Goal: Information Seeking & Learning: Learn about a topic

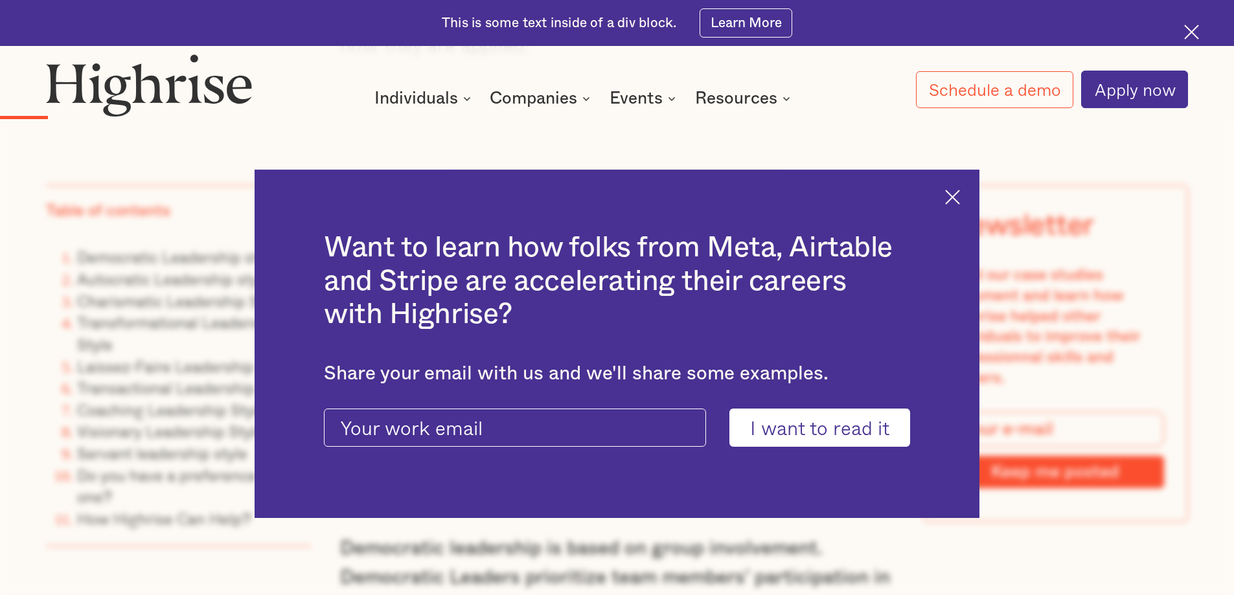
scroll to position [2013, 0]
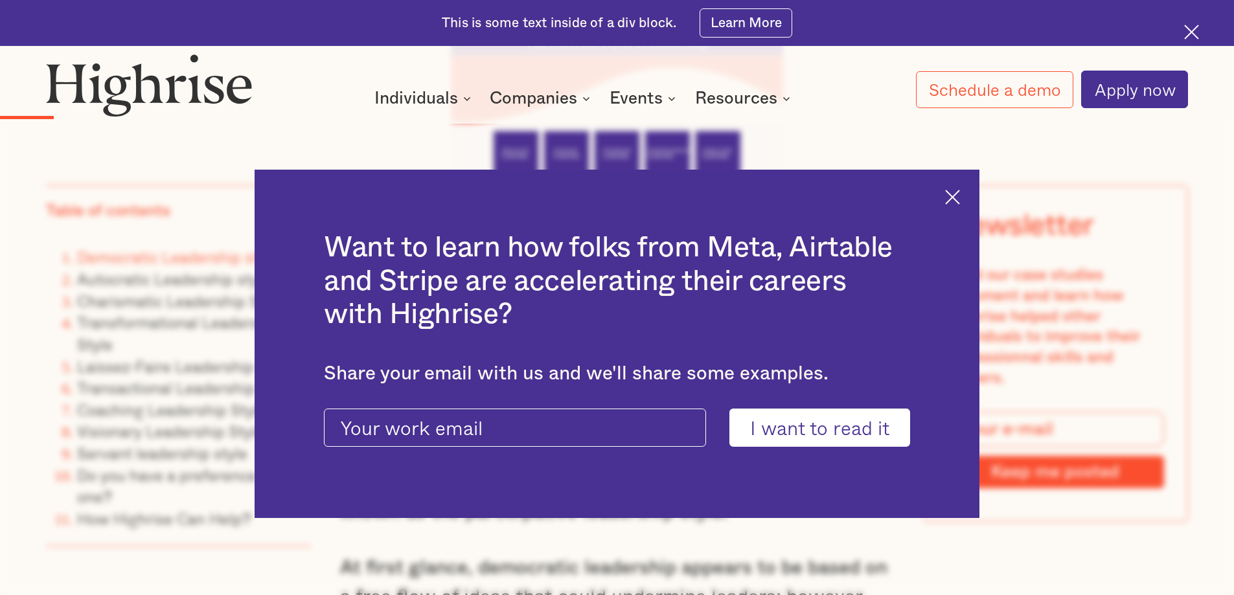
click at [960, 190] on img at bounding box center [952, 197] width 15 height 15
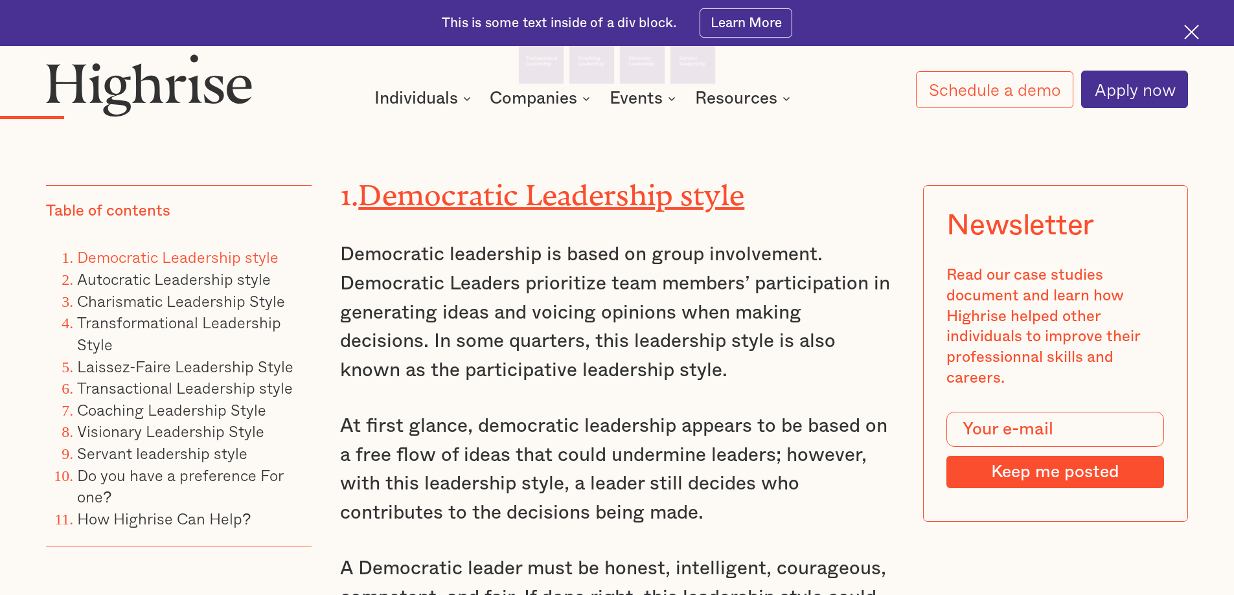
scroll to position [2156, 0]
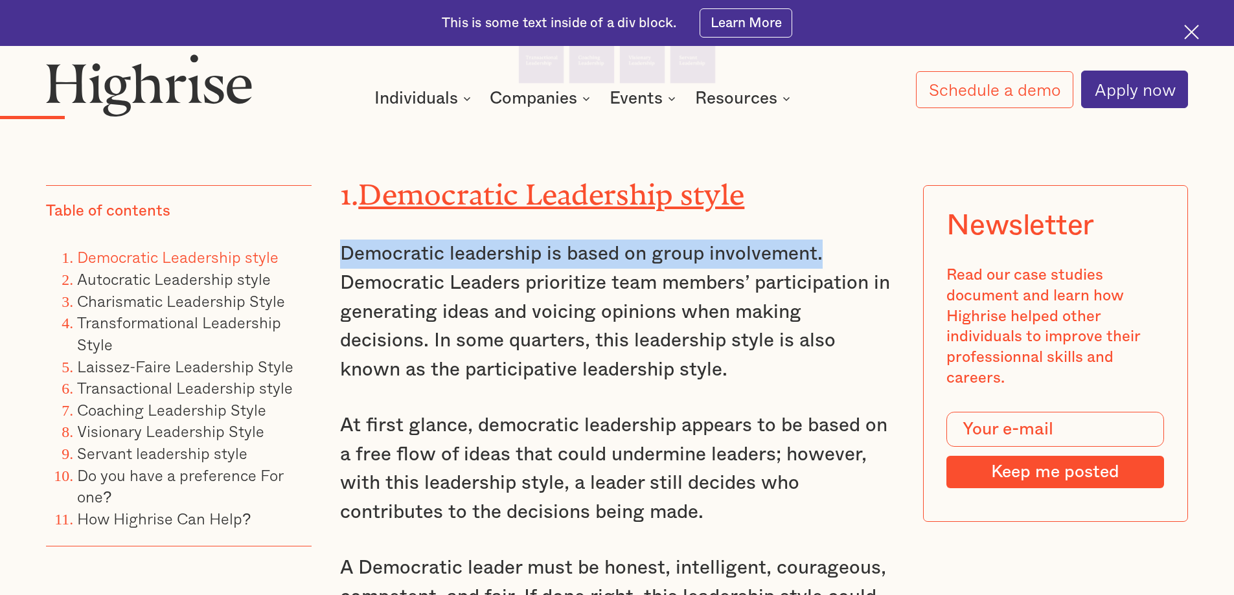
drag, startPoint x: 339, startPoint y: 266, endPoint x: 830, endPoint y: 262, distance: 490.5
click at [830, 262] on p "Democratic leadership is based on group involvement. Democratic Leaders priorit…" at bounding box center [617, 312] width 555 height 144
copy p "Democratic leadership is based on group involvement."
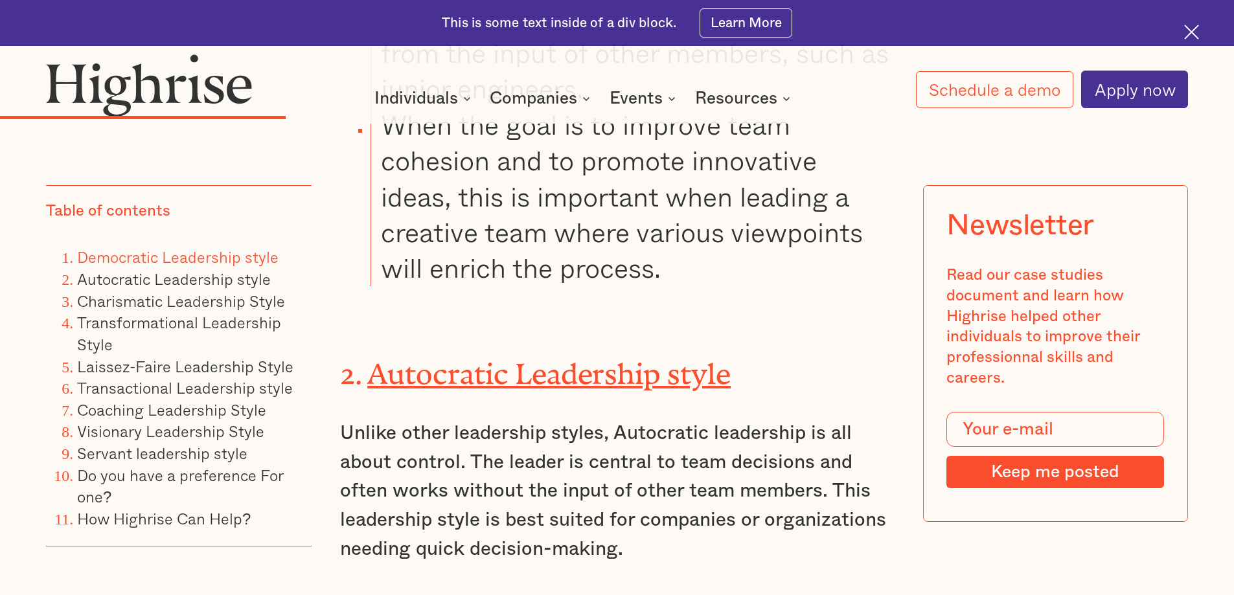
scroll to position [4993, 0]
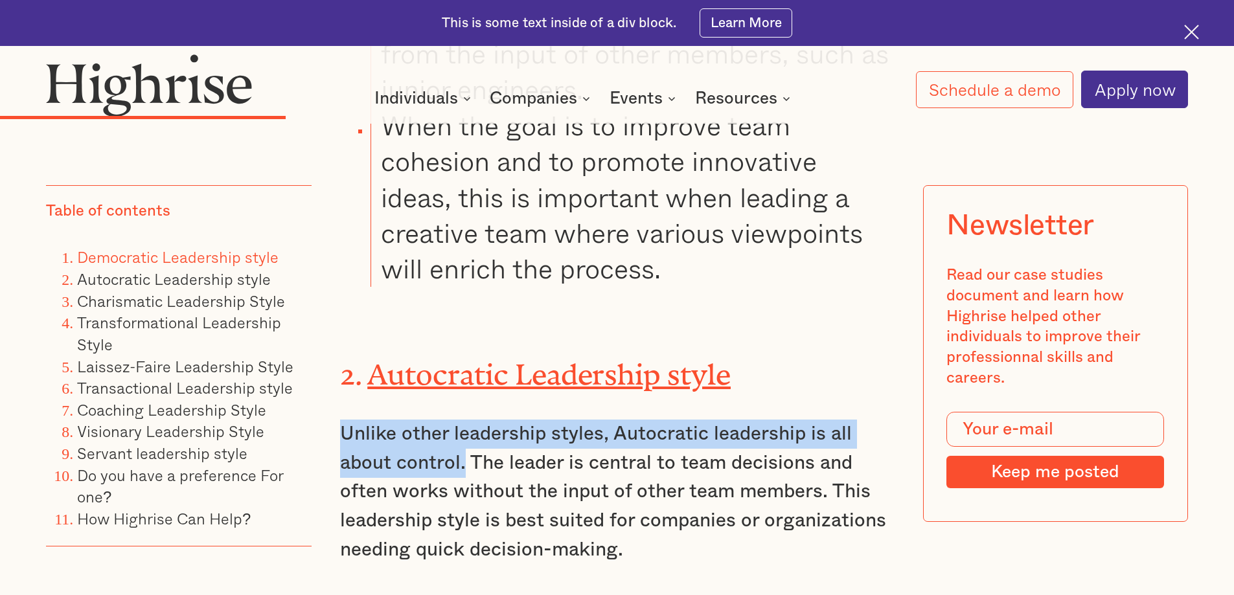
drag, startPoint x: 343, startPoint y: 411, endPoint x: 465, endPoint y: 455, distance: 129.5
click at [465, 455] on p "Unlike other leadership styles, Autocratic leadership is all about control. The…" at bounding box center [617, 492] width 555 height 144
copy p "Unlike other leadership styles, Autocratic leadership is all about control."
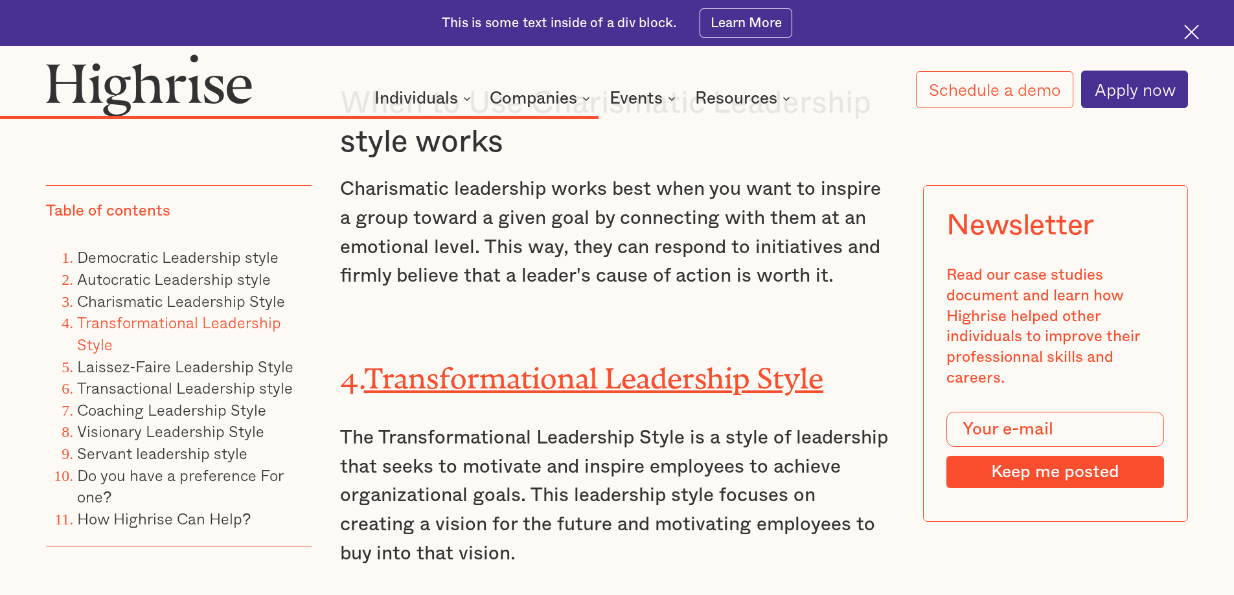
scroll to position [9019, 0]
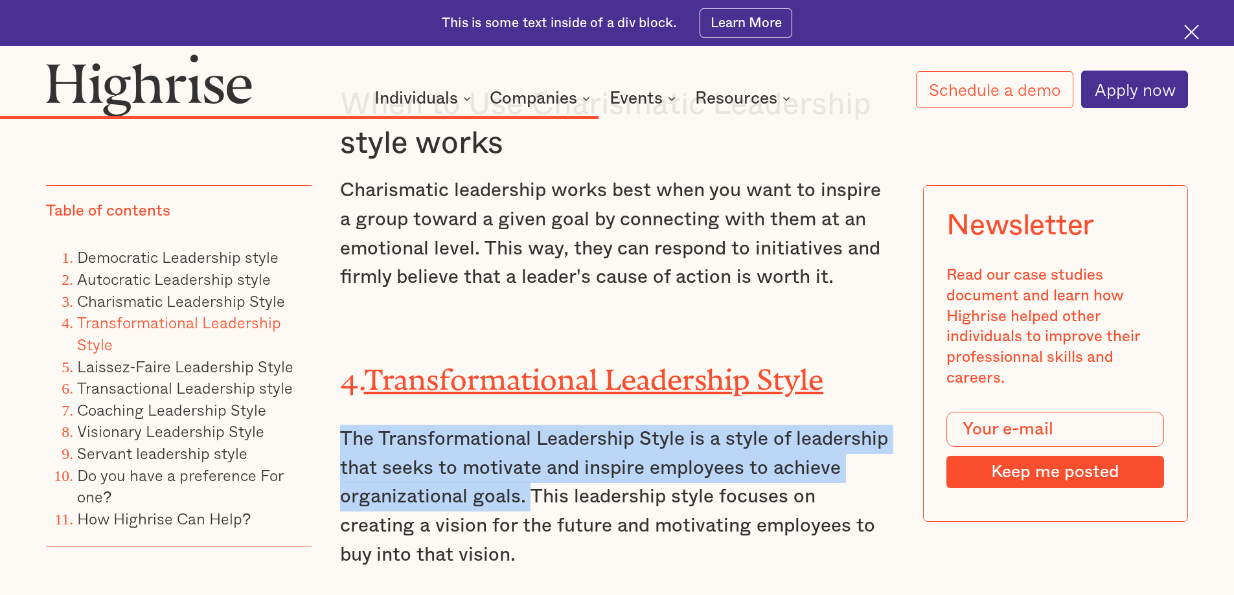
drag, startPoint x: 339, startPoint y: 379, endPoint x: 531, endPoint y: 452, distance: 205.7
click at [531, 452] on p "The Transformational Leadership Style is a style of leadership that seeks to mo…" at bounding box center [617, 497] width 555 height 144
copy p "The Transformational Leadership Style is a style of leadership that seeks to mo…"
click at [245, 364] on link "Laissez-Faire Leadership Style" at bounding box center [185, 366] width 216 height 24
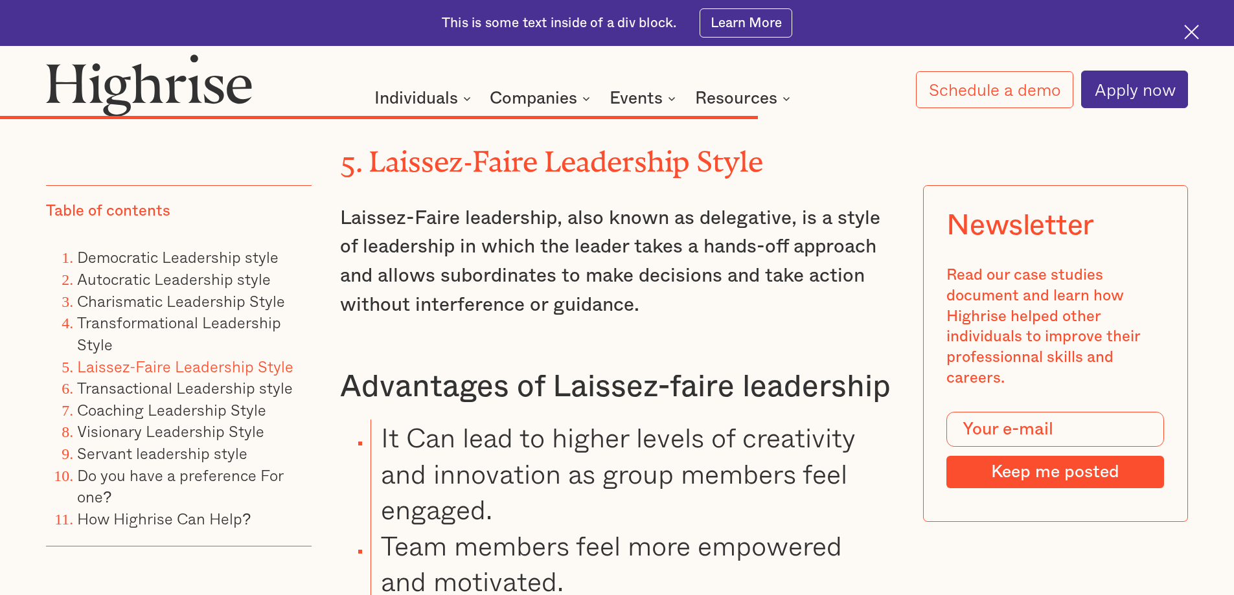
scroll to position [11085, 0]
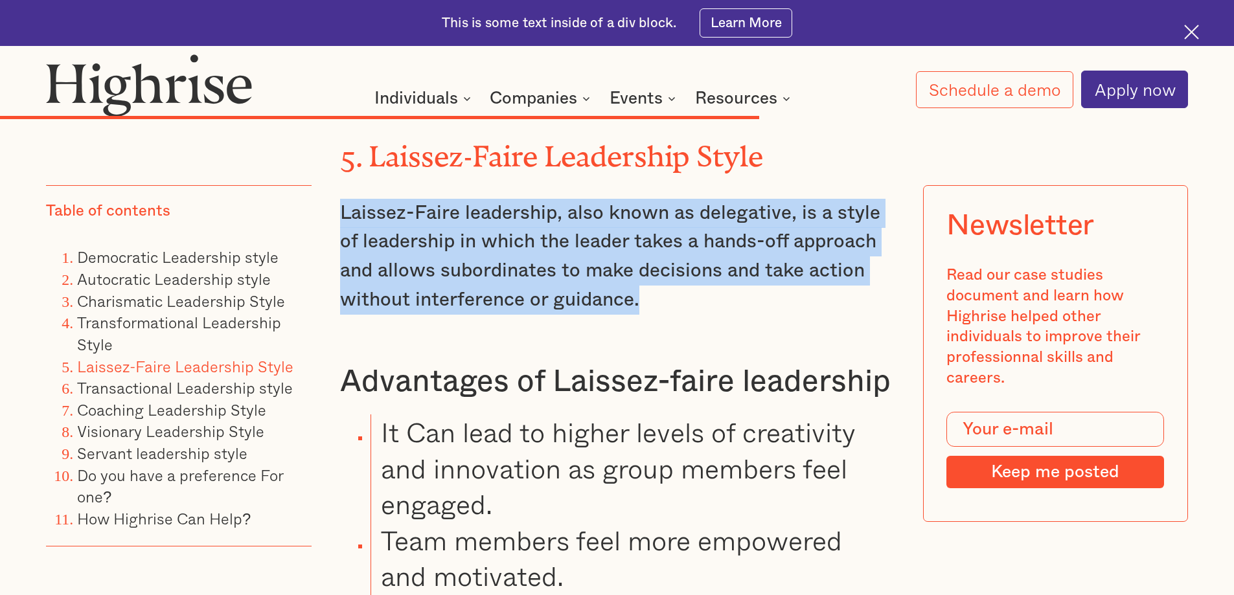
drag, startPoint x: 342, startPoint y: 137, endPoint x: 667, endPoint y: 230, distance: 338.4
click at [667, 230] on p "Laissez-Faire leadership, also known as delegative, is a style of leadership in…" at bounding box center [617, 257] width 555 height 116
copy p "Laissez-Faire leadership, also known as delegative, is a style of leadership in…"
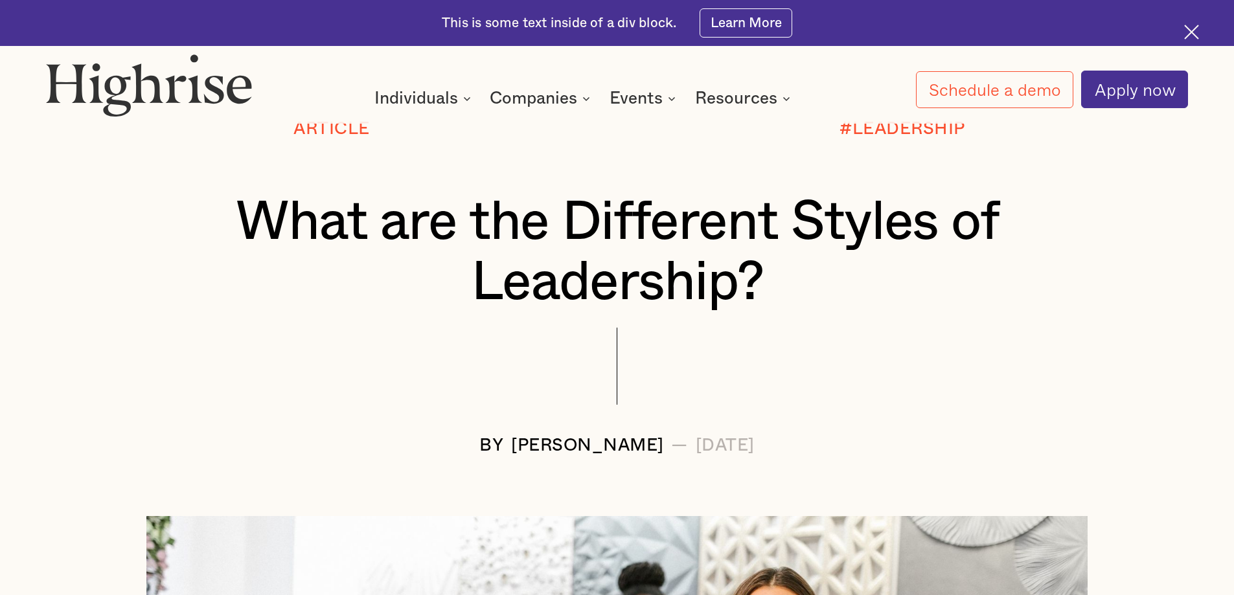
scroll to position [181, 0]
